Goal: Book appointment/travel/reservation

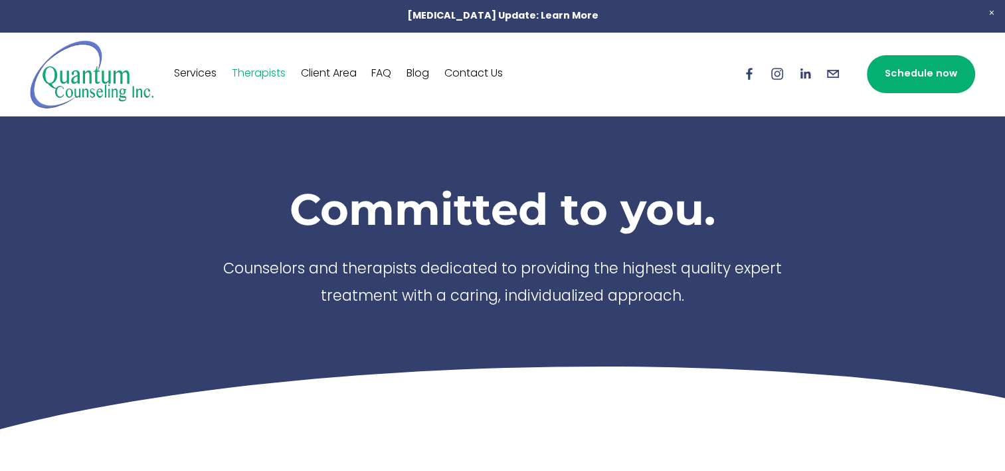
click at [890, 66] on link "Schedule now" at bounding box center [921, 74] width 108 height 38
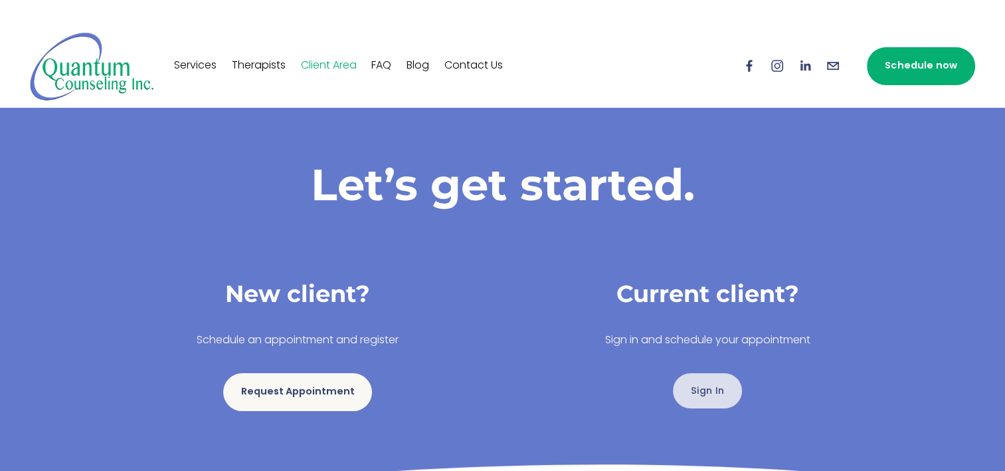
click at [710, 387] on div "Sign In" at bounding box center [708, 391] width 410 height 58
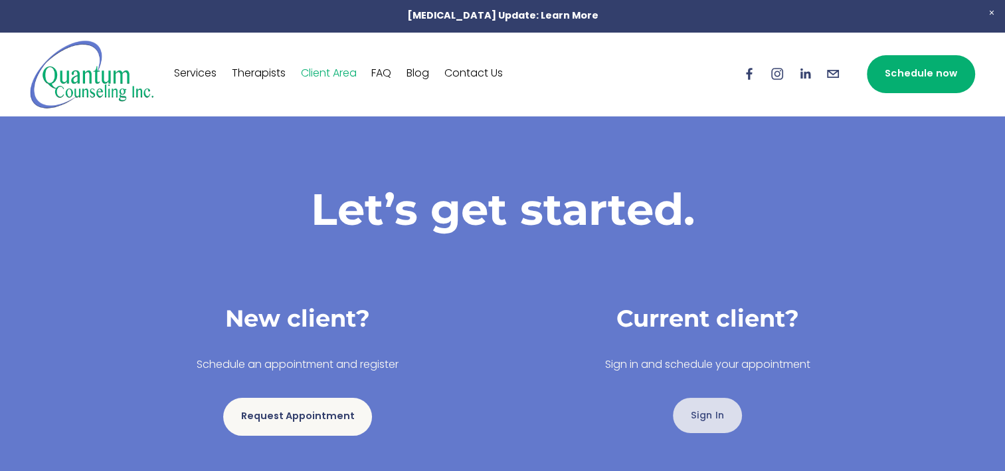
click at [712, 419] on link "Sign In" at bounding box center [707, 414] width 69 height 35
